Goal: Navigation & Orientation: Find specific page/section

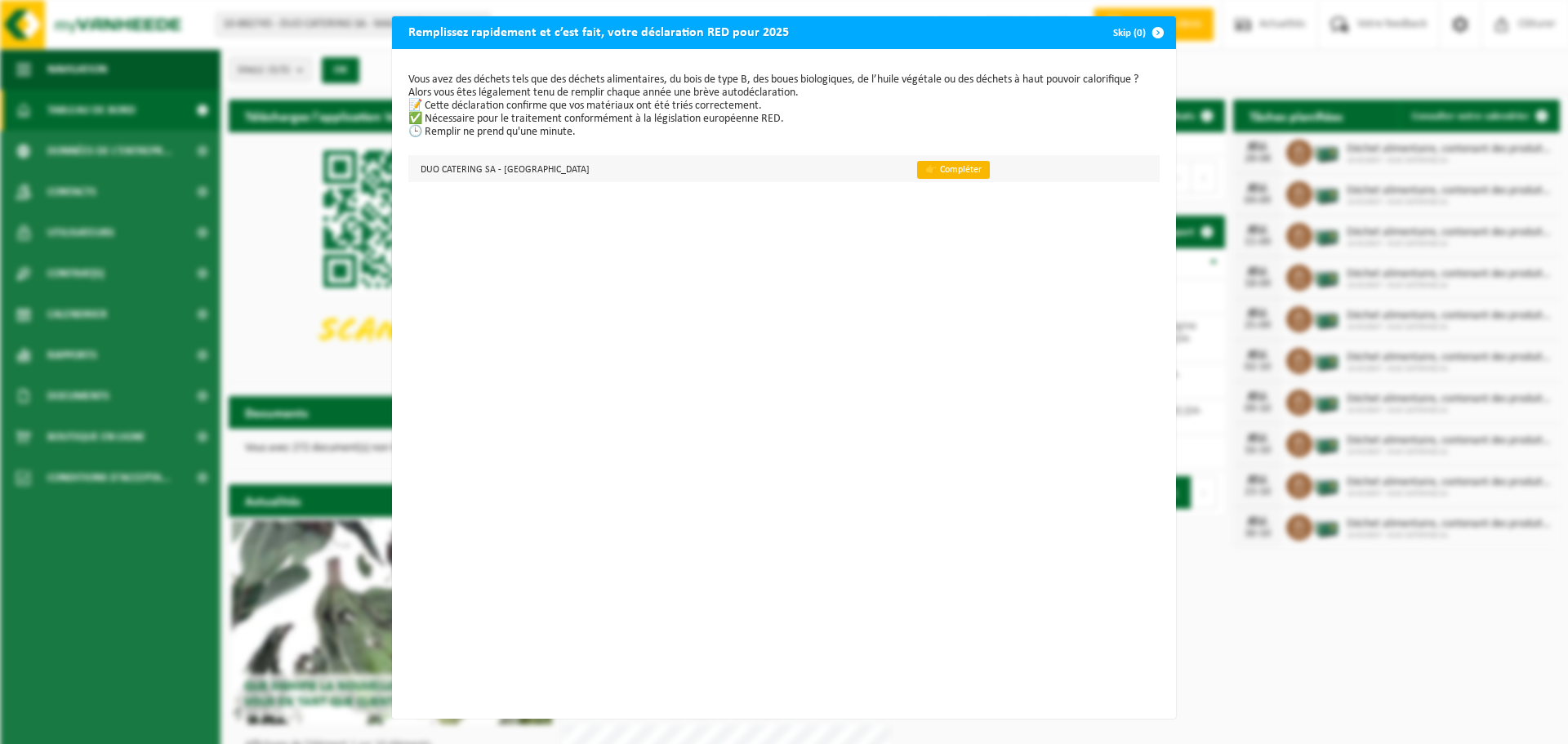
click at [933, 171] on link "👉 Compléter" at bounding box center [953, 170] width 73 height 18
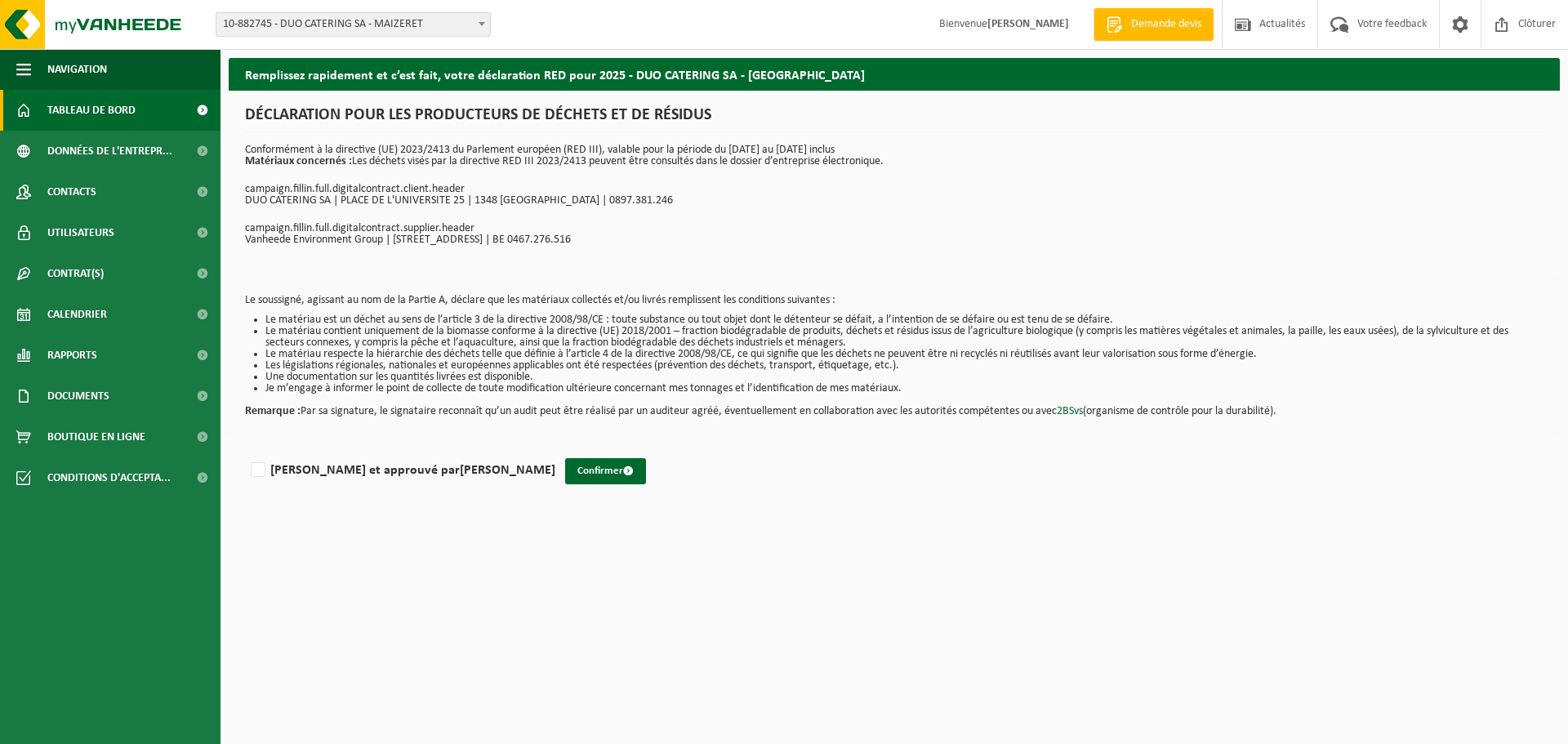
click at [71, 109] on span "Tableau de bord" at bounding box center [91, 110] width 88 height 41
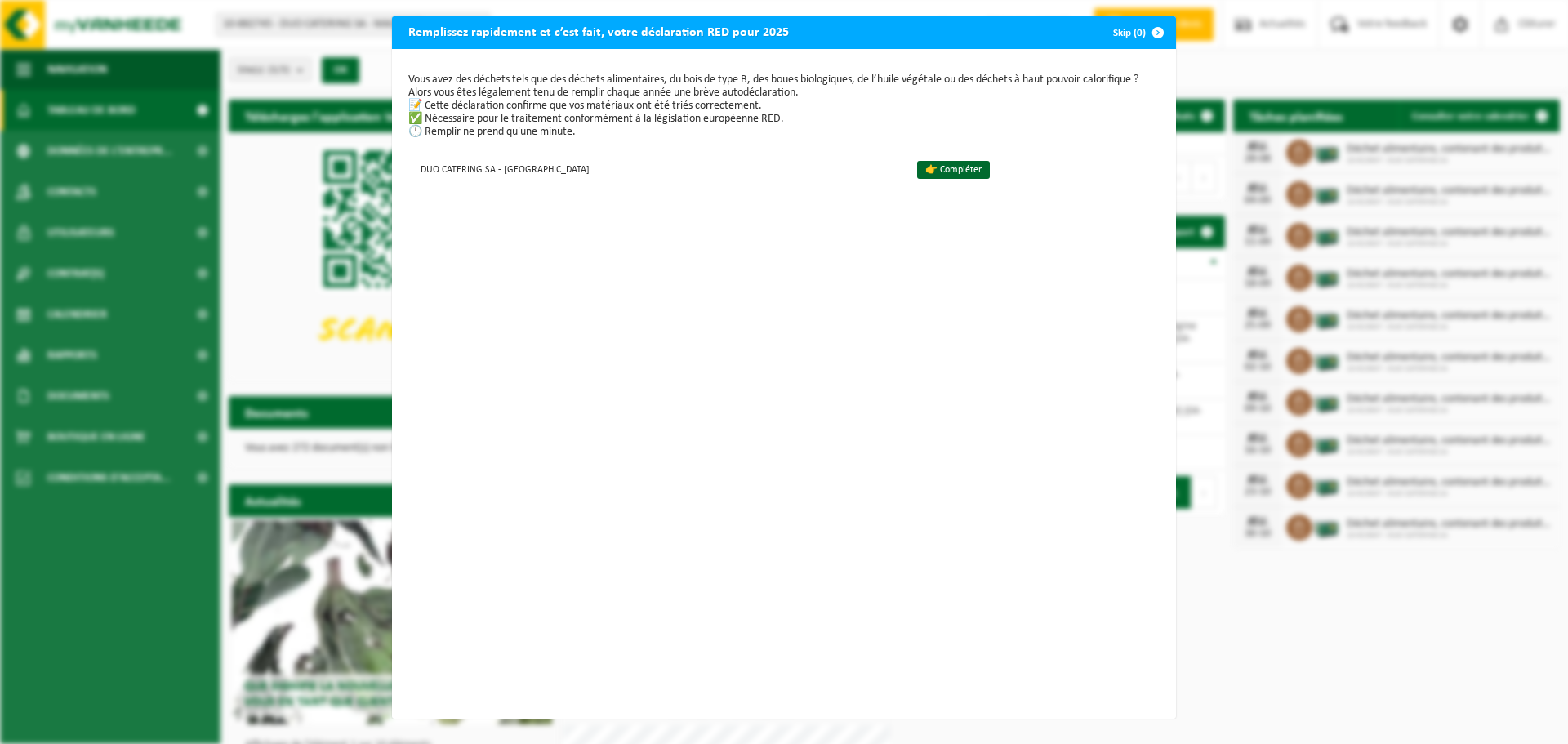
click at [1133, 32] on button "Skip (0)" at bounding box center [1137, 32] width 74 height 32
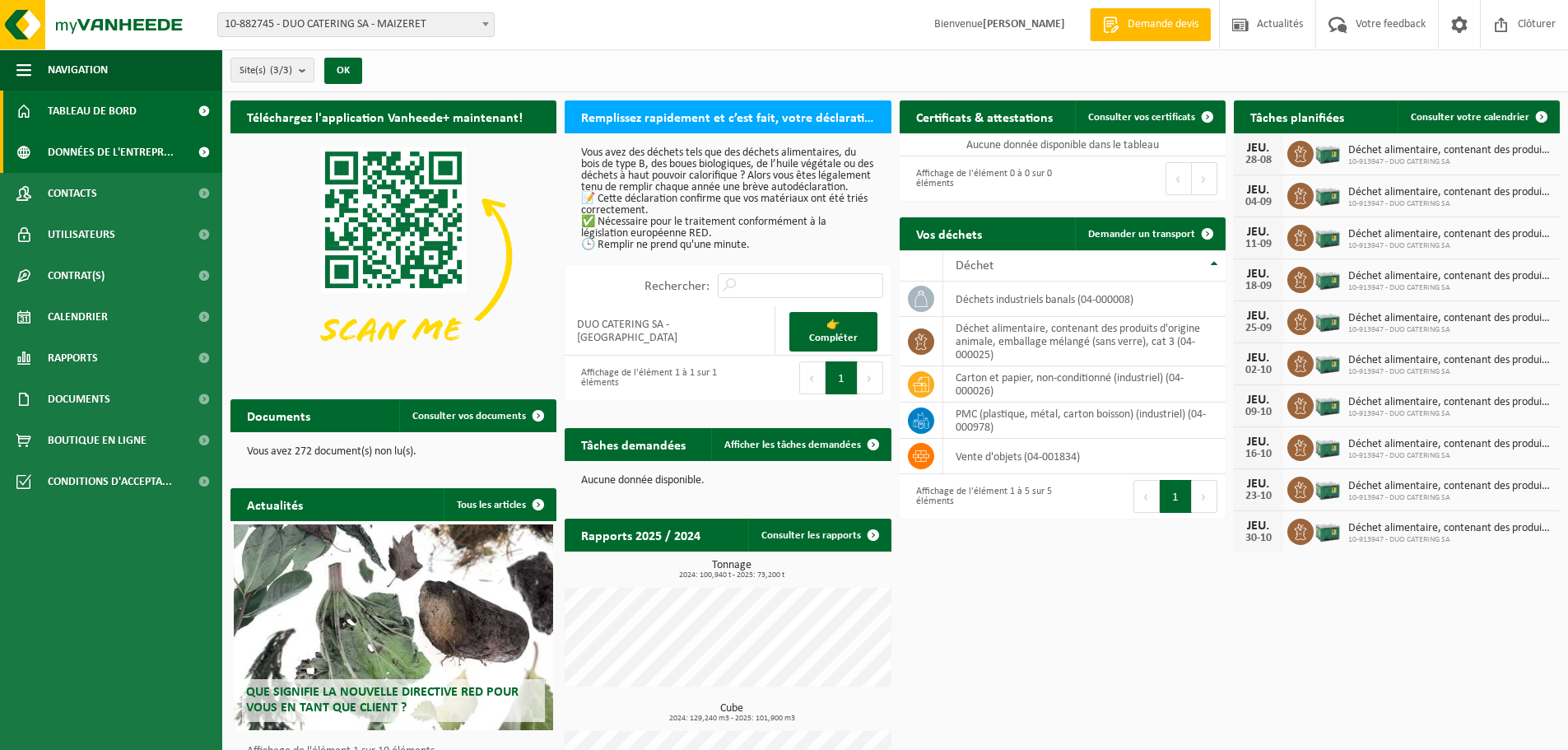
click at [124, 157] on span "Données de l'entrepr..." at bounding box center [111, 152] width 126 height 41
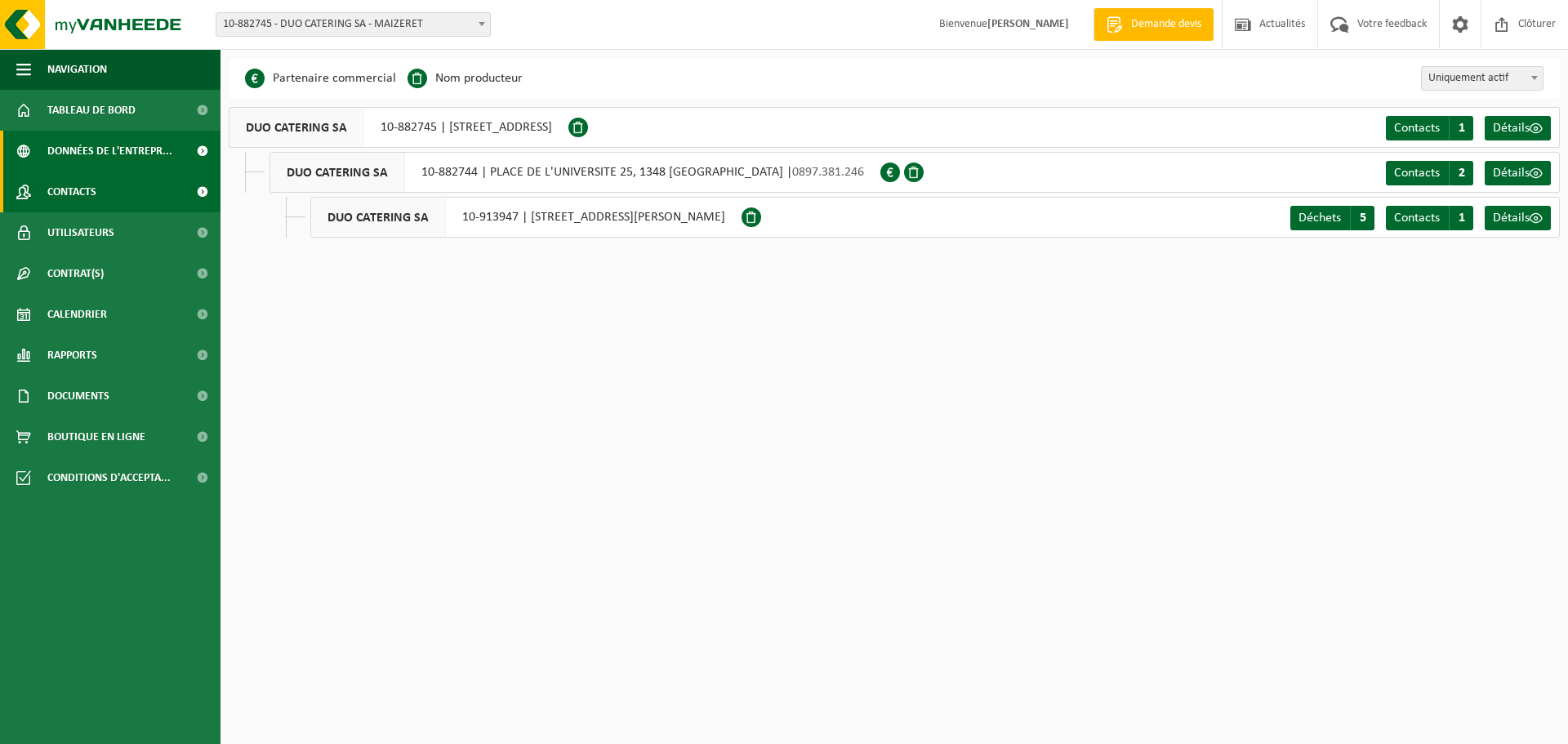
click at [103, 190] on link "Contacts" at bounding box center [110, 192] width 220 height 41
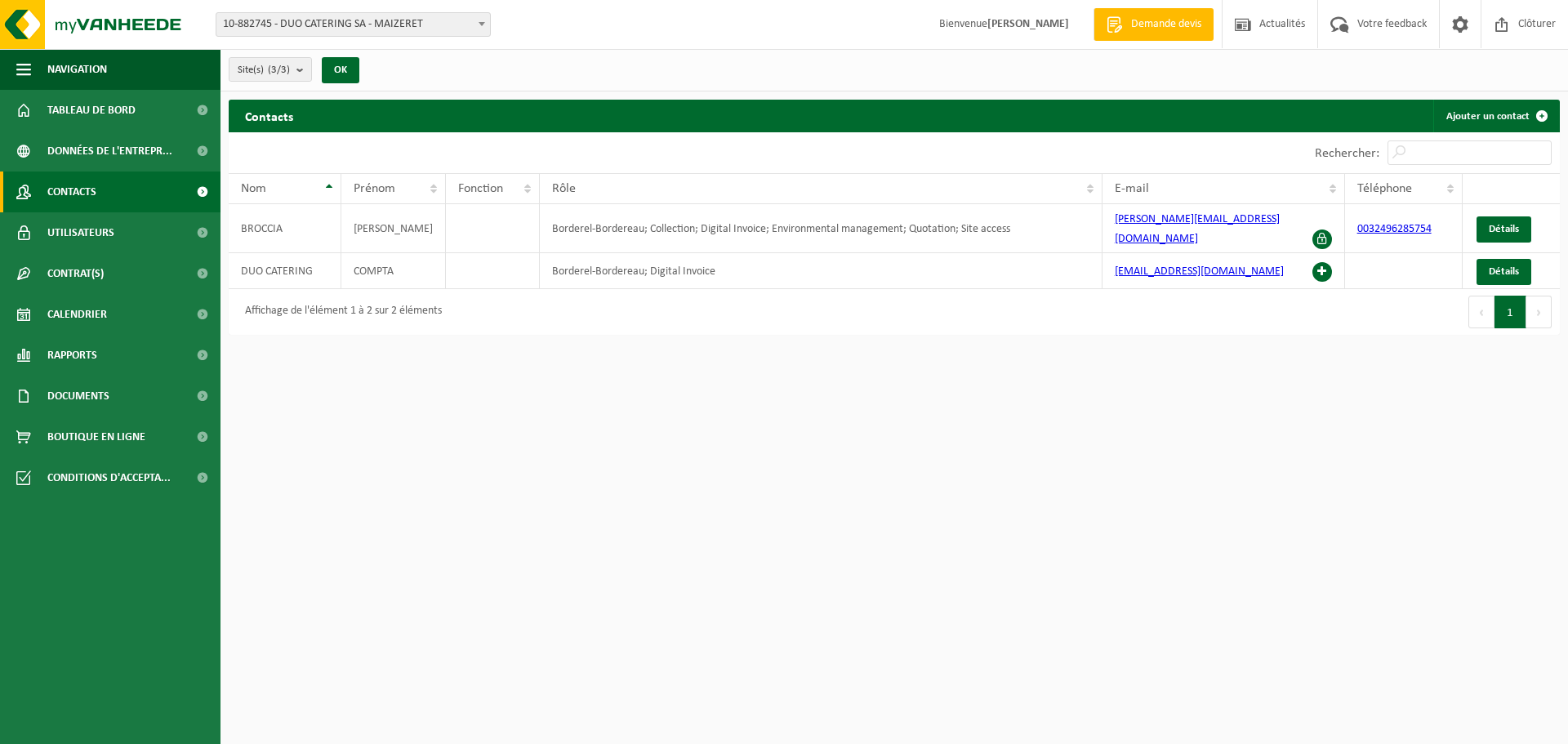
click at [86, 232] on span "Utilisateurs" at bounding box center [81, 232] width 67 height 41
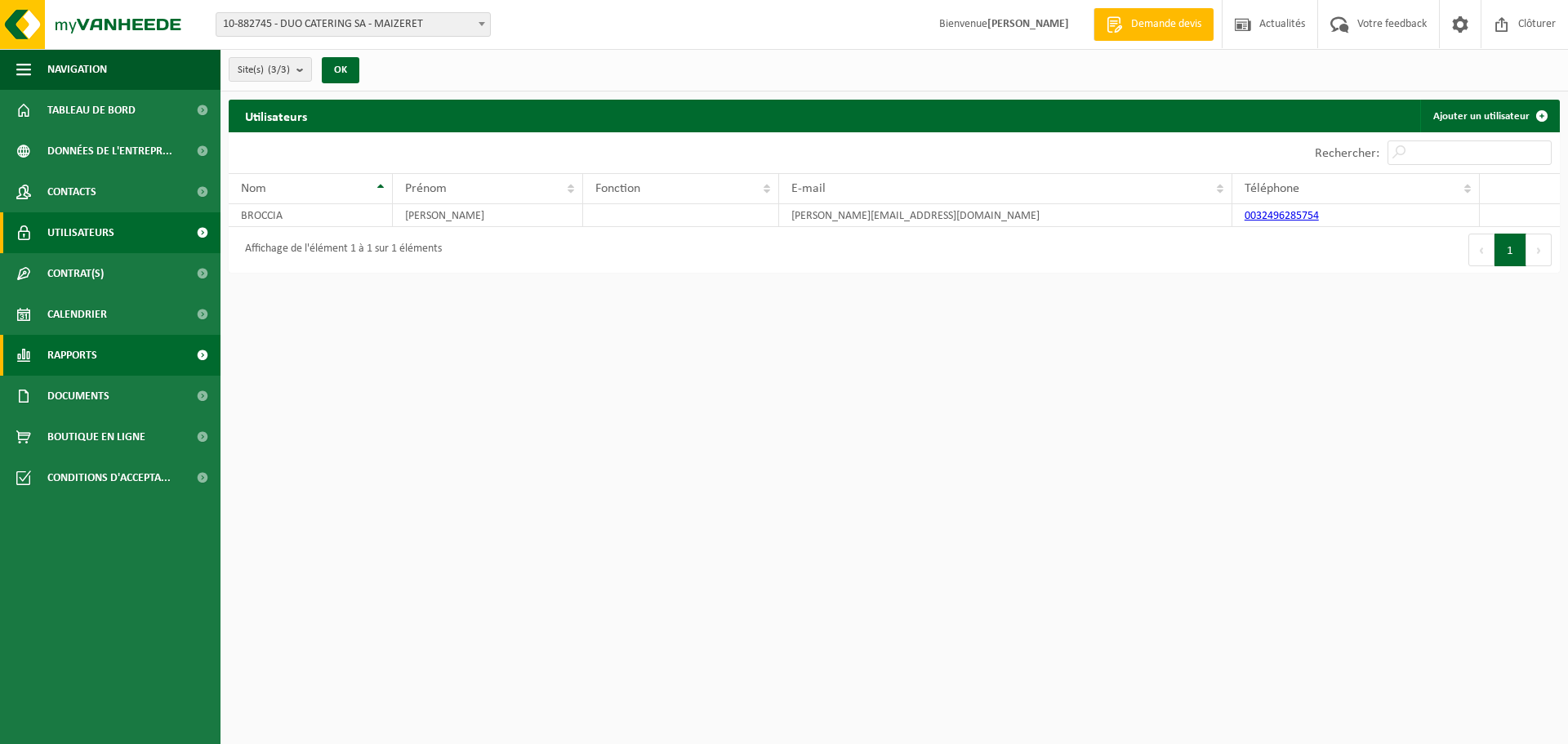
click at [63, 348] on span "Rapports" at bounding box center [72, 355] width 49 height 41
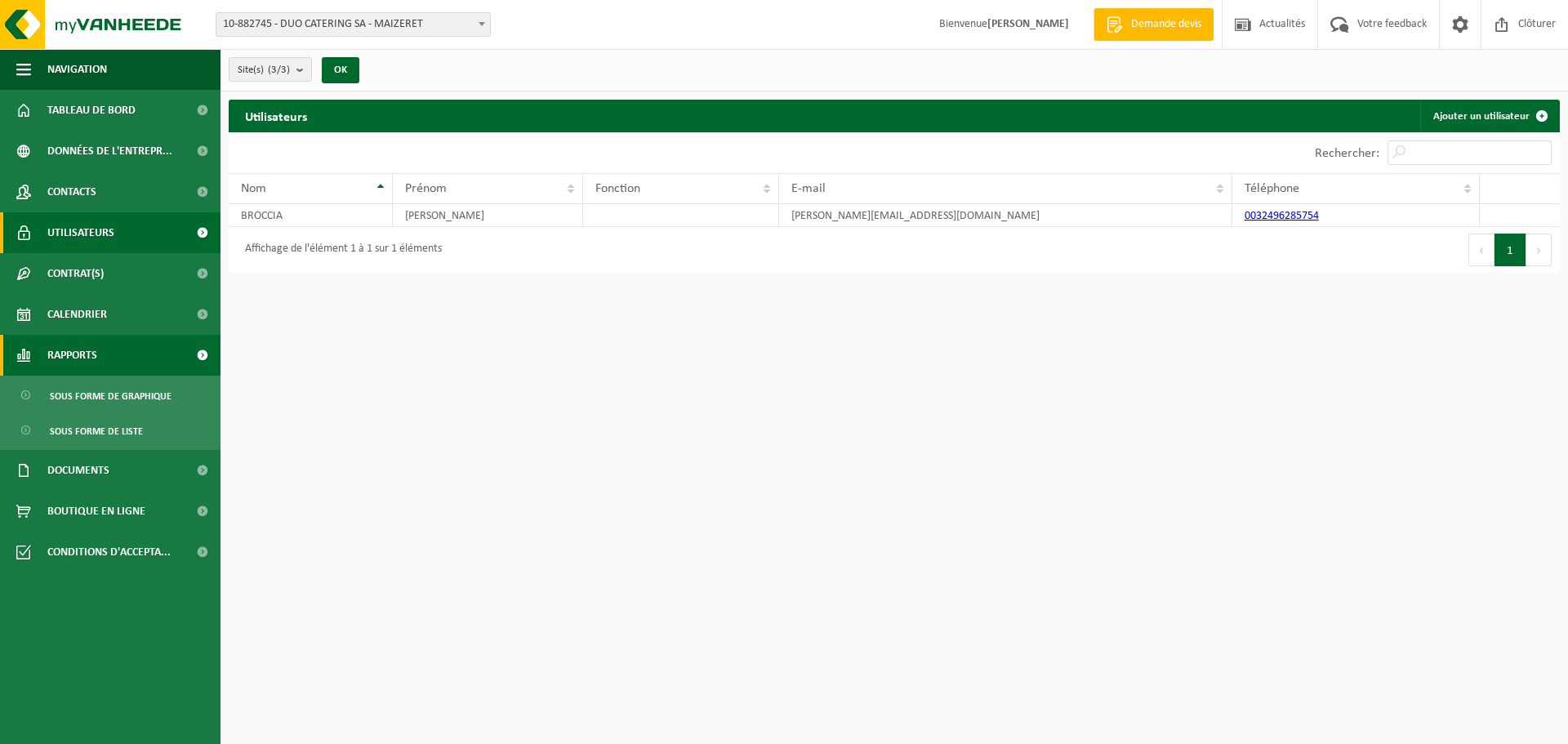
click at [85, 346] on span "Rapports" at bounding box center [72, 355] width 49 height 41
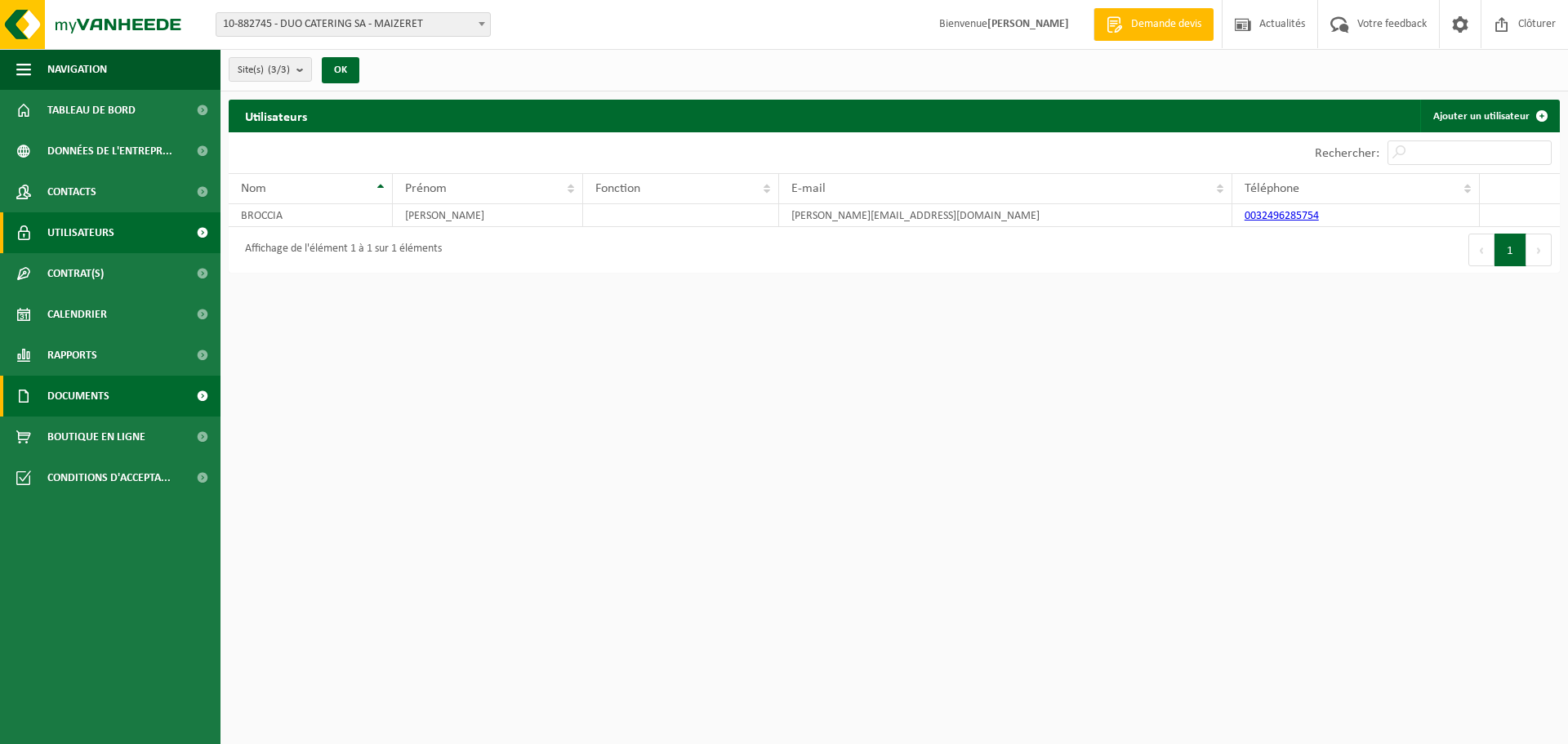
click at [87, 381] on span "Documents" at bounding box center [78, 396] width 62 height 41
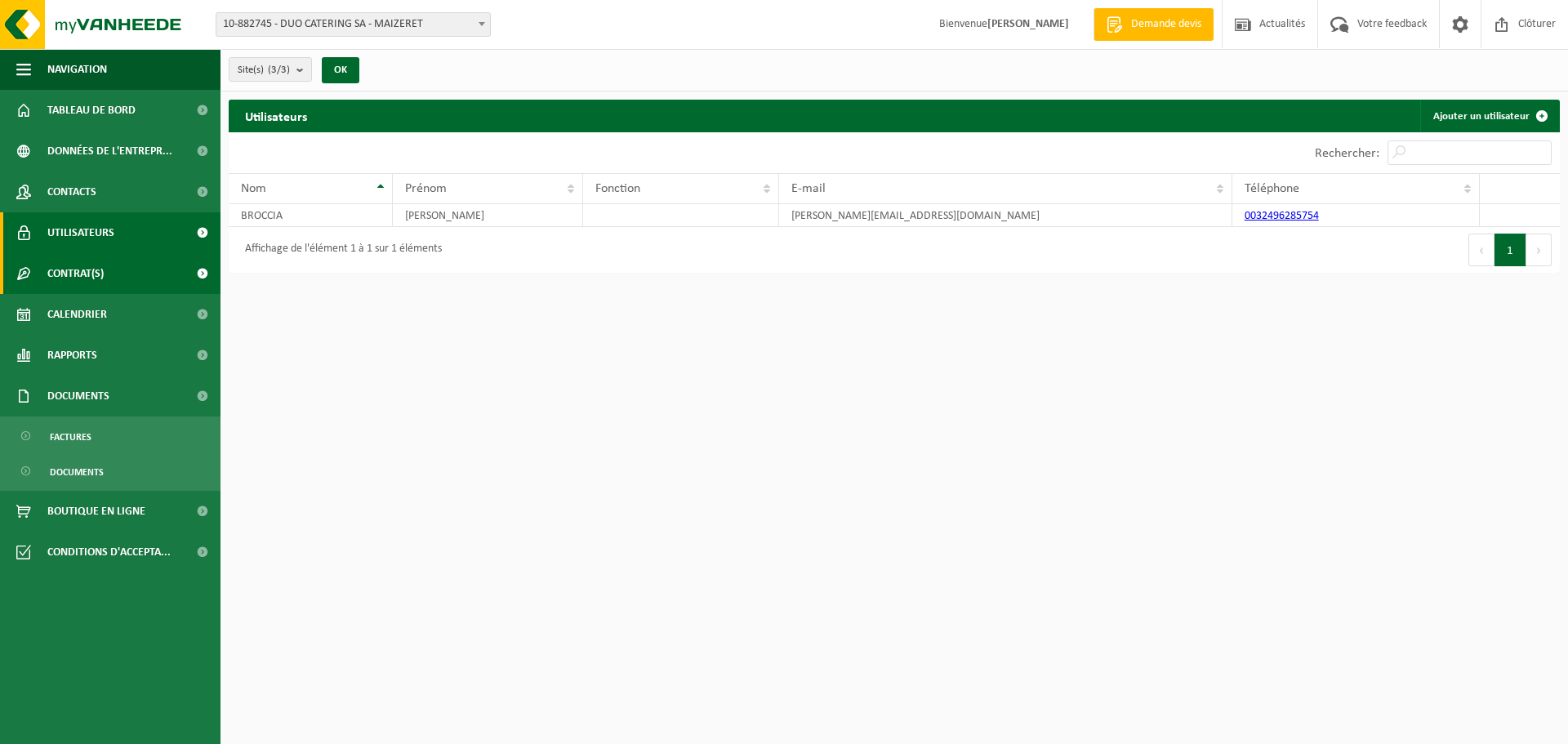
click at [84, 272] on span "Contrat(s)" at bounding box center [75, 273] width 56 height 41
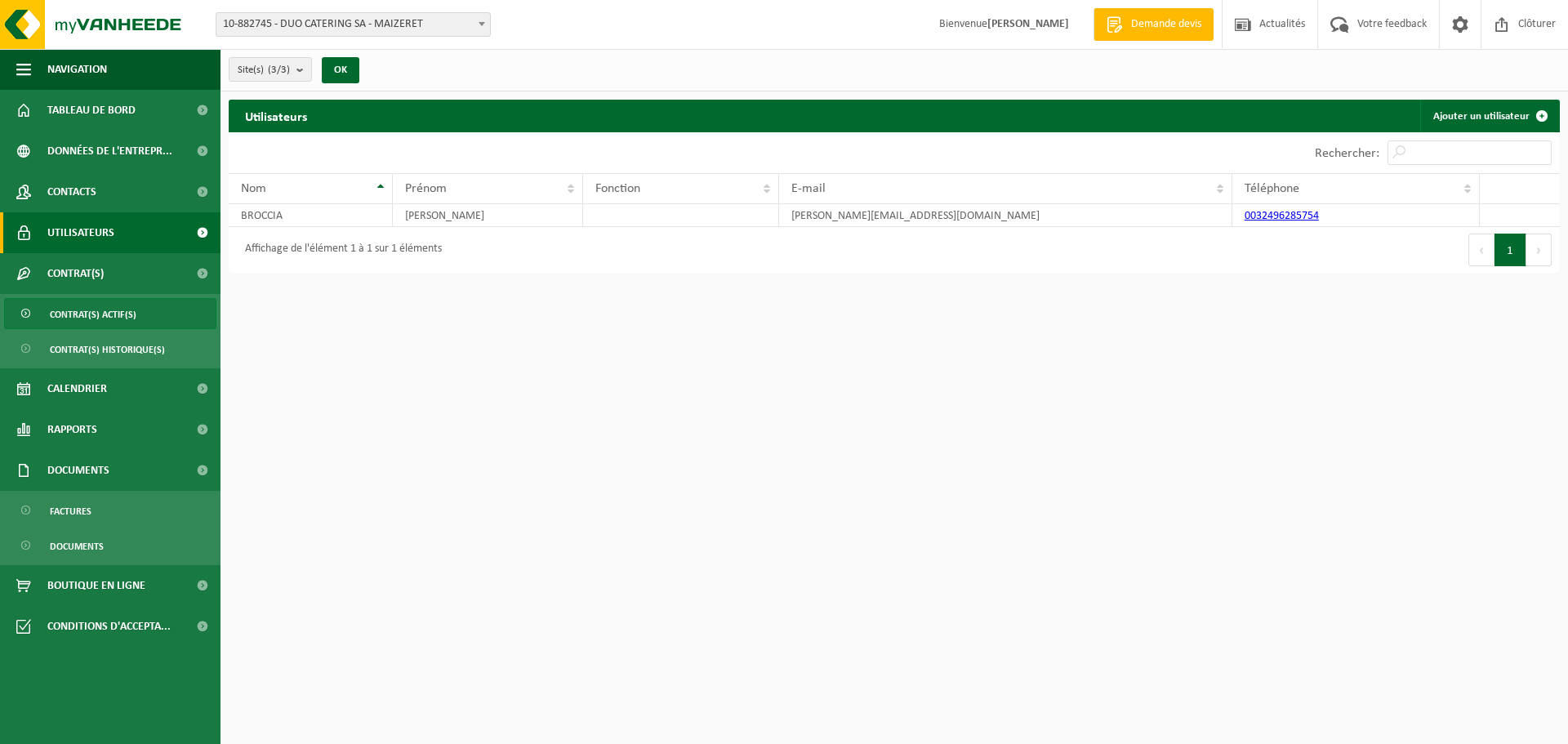
click at [121, 307] on span "Contrat(s) actif(s)" at bounding box center [92, 314] width 86 height 31
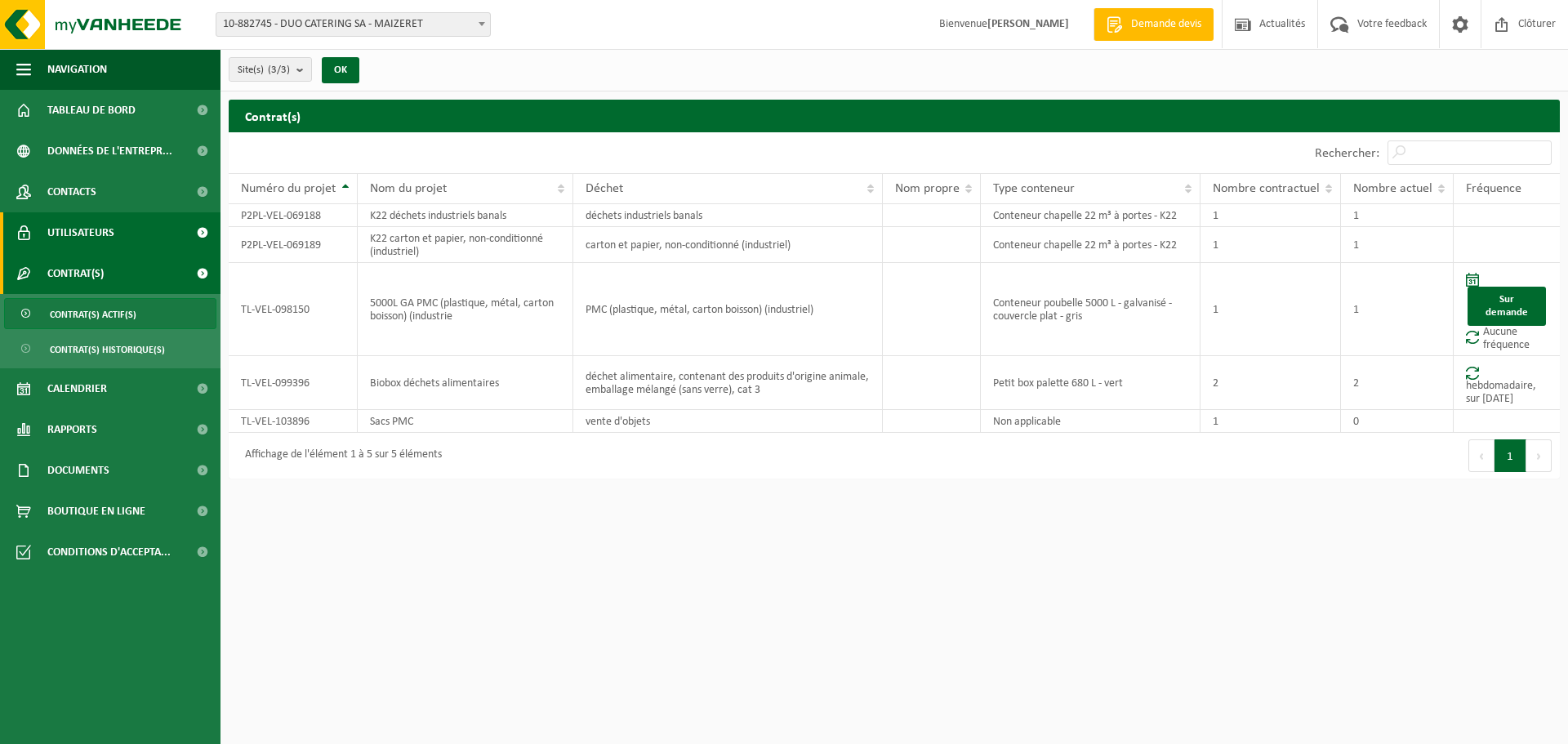
click at [79, 230] on span "Utilisateurs" at bounding box center [81, 232] width 67 height 41
